Goal: Transaction & Acquisition: Purchase product/service

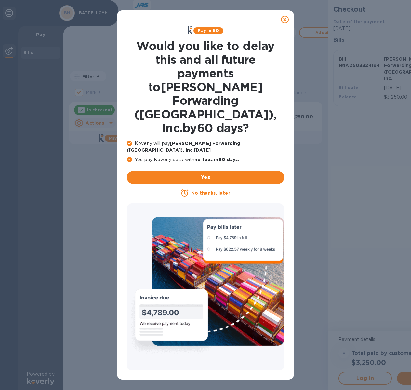
click at [285, 20] on icon at bounding box center [285, 20] width 8 height 8
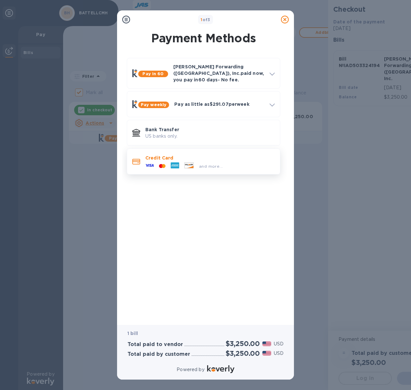
click at [206, 155] on p "Credit Card" at bounding box center [209, 158] width 129 height 7
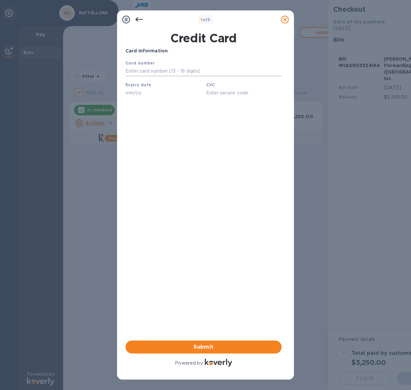
click at [153, 75] on input "text" at bounding box center [204, 71] width 156 height 10
type input "[CREDIT_CARD_NUMBER]"
click at [161, 88] on input "text" at bounding box center [163, 93] width 75 height 10
type input "12/27"
click at [219, 93] on input "text" at bounding box center [243, 93] width 75 height 10
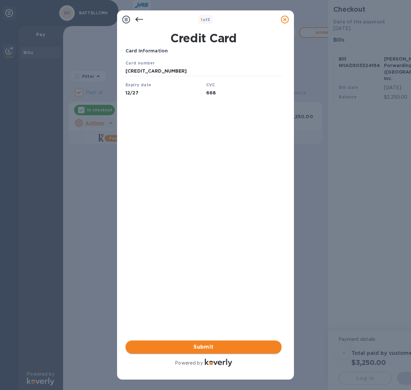
type input "668"
click at [216, 345] on span "Submit" at bounding box center [204, 347] width 146 height 8
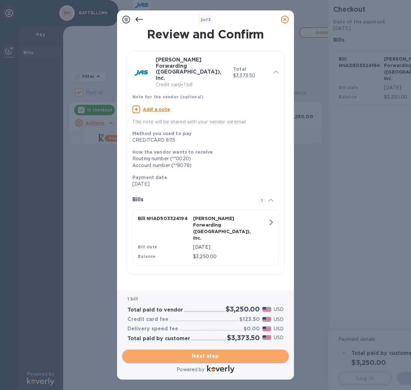
click at [207, 357] on span "Next step" at bounding box center [206, 356] width 156 height 8
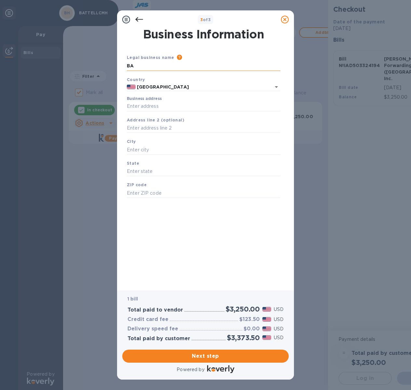
type input "B"
type input "[GEOGRAPHIC_DATA]"
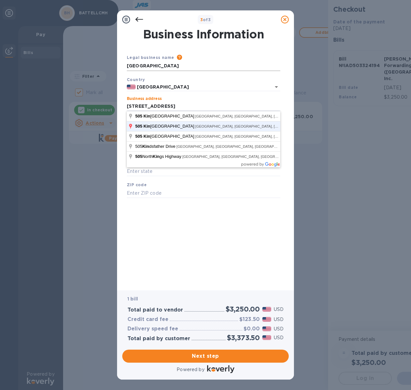
click button "Save" at bounding box center [0, 0] width 0 height 0
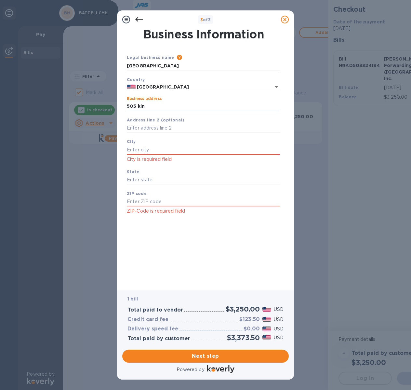
type input "[STREET_ADDRESS]"
type input "Columbus"
type input "OH"
click at [188, 194] on div "ZIP code 43201 ZIP-Code is required field" at bounding box center [203, 202] width 159 height 30
type input "43201"
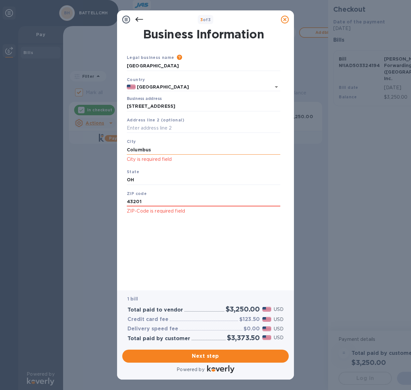
click at [170, 151] on input "Columbus" at bounding box center [204, 150] width 154 height 10
type input "Columbus"
click at [182, 107] on input "[STREET_ADDRESS]" at bounding box center [204, 106] width 154 height 10
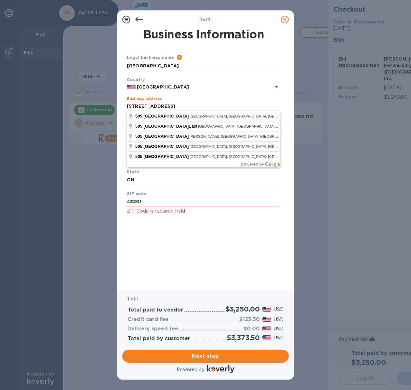
type input "[STREET_ADDRESS]"
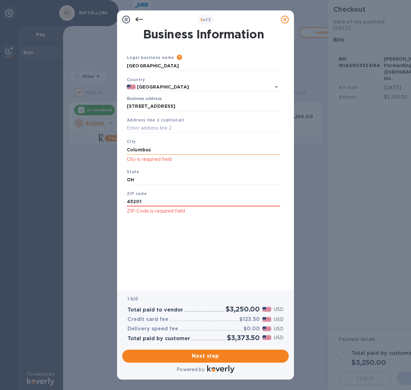
click at [183, 144] on div "City [GEOGRAPHIC_DATA] is required field" at bounding box center [203, 150] width 159 height 30
drag, startPoint x: 182, startPoint y: 150, endPoint x: 109, endPoint y: 150, distance: 73.2
click at [109, 150] on div "3 of 3 Business Information Legal business name Please provide the legal name t…" at bounding box center [205, 195] width 411 height 390
type input "Columbus"
click at [157, 201] on input "43201" at bounding box center [204, 202] width 154 height 10
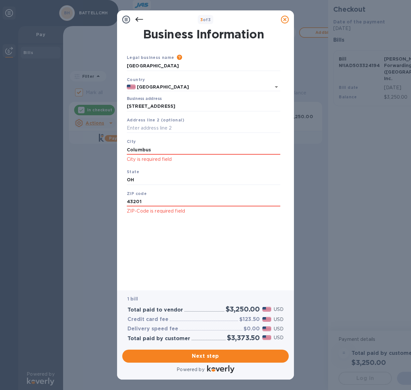
click at [182, 229] on div "Business Information Legal business name Please provide the legal name that app…" at bounding box center [206, 155] width 160 height 252
click at [149, 201] on input "43201" at bounding box center [204, 202] width 154 height 10
click at [162, 104] on input "[STREET_ADDRESS]" at bounding box center [204, 106] width 154 height 10
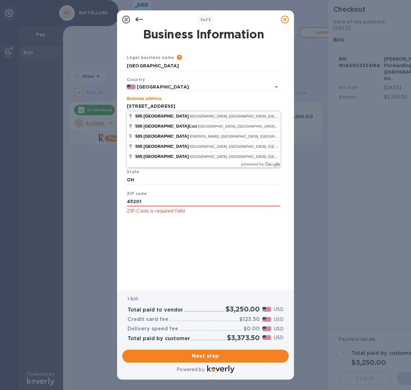
type input "[STREET_ADDRESS]"
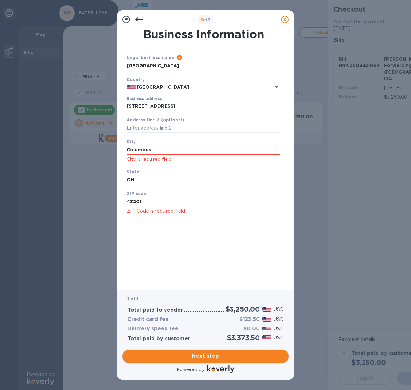
click at [234, 358] on span "Next step" at bounding box center [206, 356] width 156 height 8
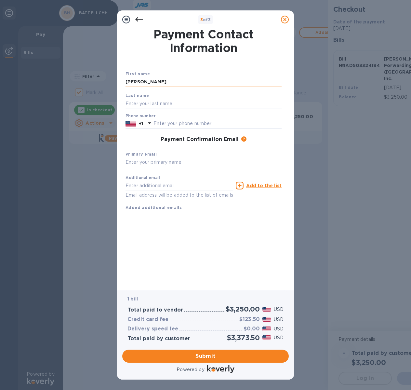
type input "[PERSON_NAME]"
type input "3195308669"
type input "n"
type input "[EMAIL_ADDRESS][DOMAIN_NAME]"
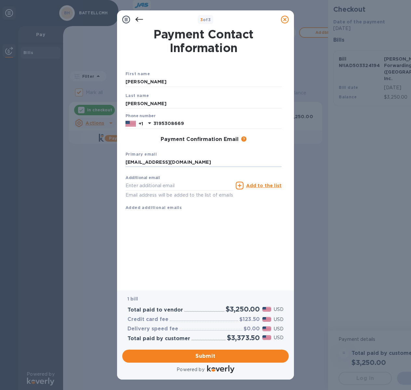
click at [224, 225] on div "Payment Contact Information First name [PERSON_NAME] Last name [PERSON_NAME] Ph…" at bounding box center [206, 155] width 160 height 252
click at [206, 355] on span "Submit" at bounding box center [206, 356] width 156 height 8
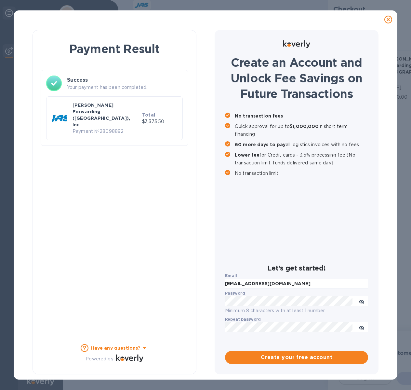
checkbox input "false"
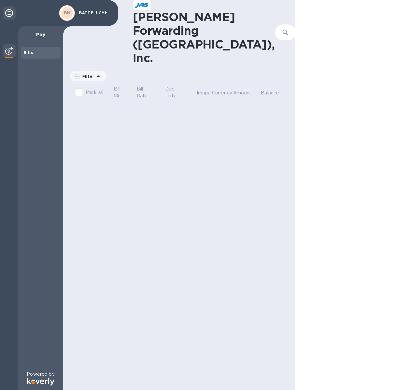
click at [27, 55] on b "Bills" at bounding box center [28, 52] width 10 height 5
click at [11, 13] on icon at bounding box center [9, 13] width 8 height 8
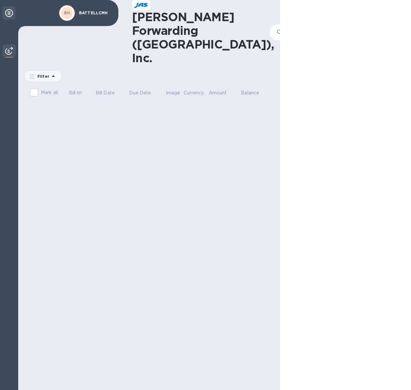
click at [11, 13] on icon at bounding box center [9, 13] width 8 height 8
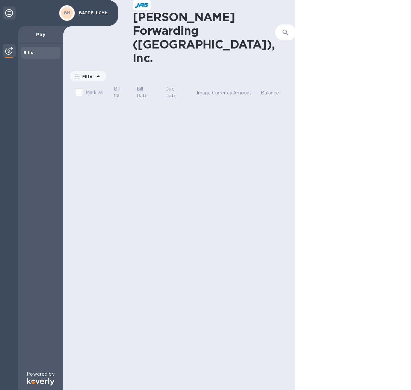
click at [11, 13] on icon at bounding box center [9, 13] width 8 height 8
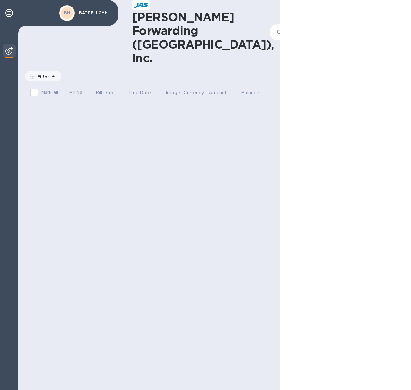
click at [300, 29] on span "Add bill" at bounding box center [318, 33] width 37 height 8
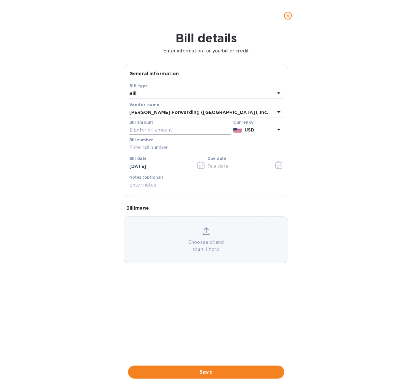
click at [166, 127] on input "text" at bounding box center [179, 130] width 101 height 10
click at [287, 19] on icon "close" at bounding box center [287, 15] width 7 height 7
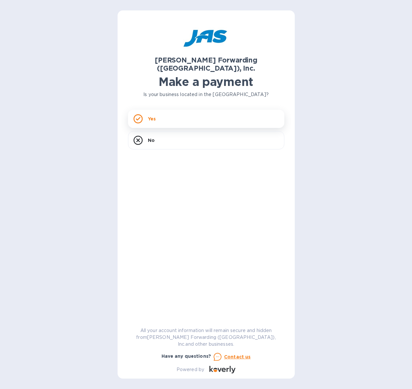
click at [143, 110] on div "Yes" at bounding box center [206, 119] width 156 height 18
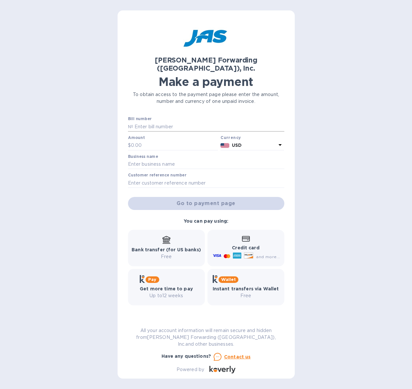
click at [162, 122] on input "text" at bounding box center [208, 127] width 151 height 10
type input "IAD503324197"
click at [179, 141] on input "text" at bounding box center [174, 146] width 87 height 10
type input "999.85"
click at [145, 159] on input "text" at bounding box center [206, 164] width 156 height 10
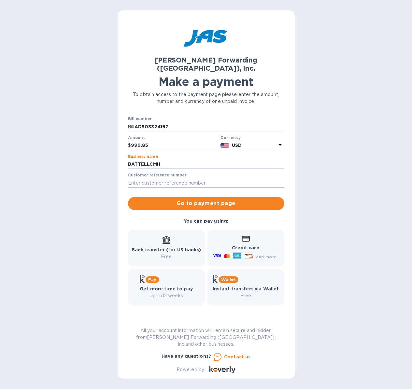
type input "BATTELLCMH"
click at [146, 178] on input "text" at bounding box center [206, 183] width 156 height 10
type input "C5903359248"
click at [246, 197] on button "Go to payment page" at bounding box center [206, 203] width 156 height 13
